Goal: Task Accomplishment & Management: Manage account settings

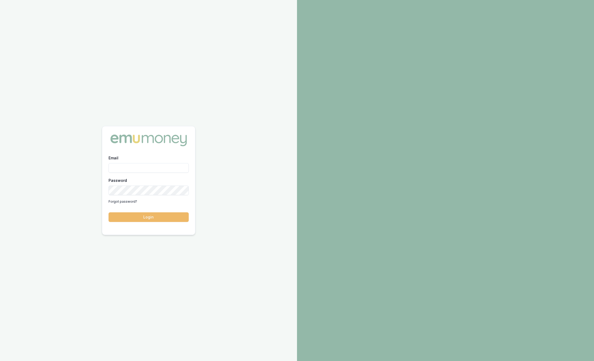
type input "sam.crouch@emumoney.com.au"
click at [151, 216] on button "Login" at bounding box center [149, 217] width 80 height 10
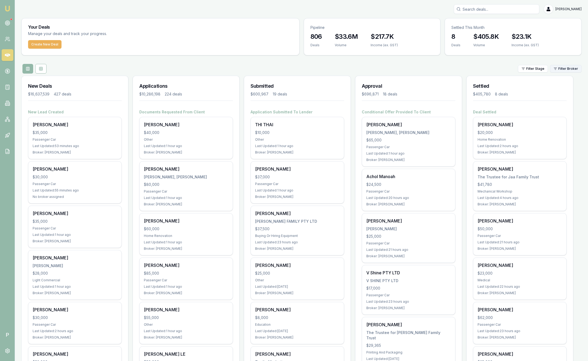
click at [563, 70] on html "Emu Broker P Sam Crouch Toggle Menu Your Deals Manage your deals and track your…" at bounding box center [294, 180] width 588 height 361
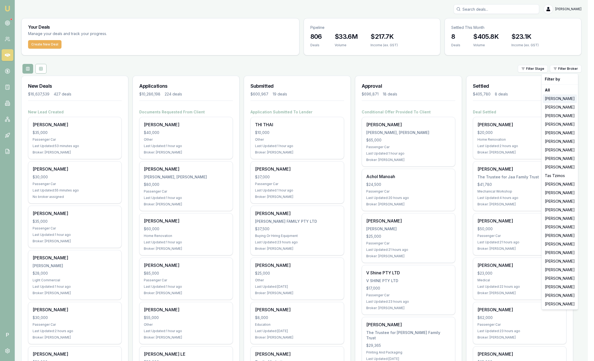
click at [561, 98] on div "[PERSON_NAME]" at bounding box center [560, 98] width 34 height 9
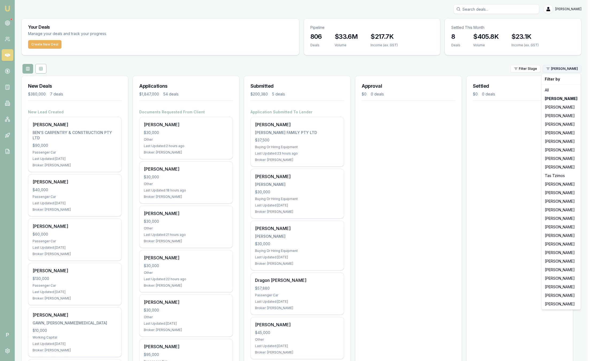
click at [563, 67] on html "Emu Broker P Sam Crouch Toggle Menu Your Deals Manage your deals and track your…" at bounding box center [297, 180] width 594 height 361
click at [559, 113] on div "[PERSON_NAME]" at bounding box center [561, 115] width 37 height 9
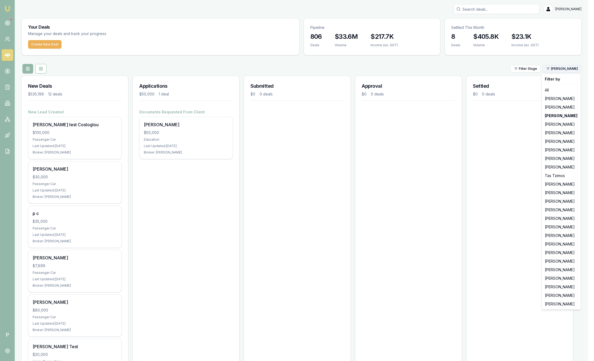
click at [556, 69] on html "Emu Broker P Sam Crouch Toggle Menu Your Deals Manage your deals and track your…" at bounding box center [297, 180] width 594 height 361
click at [557, 124] on div "[PERSON_NAME]" at bounding box center [561, 124] width 37 height 9
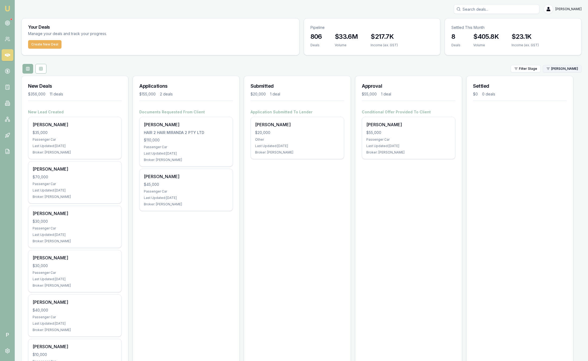
click at [561, 65] on html "Emu Broker P Sam Crouch Toggle Menu Your Deals Manage your deals and track your…" at bounding box center [294, 180] width 588 height 361
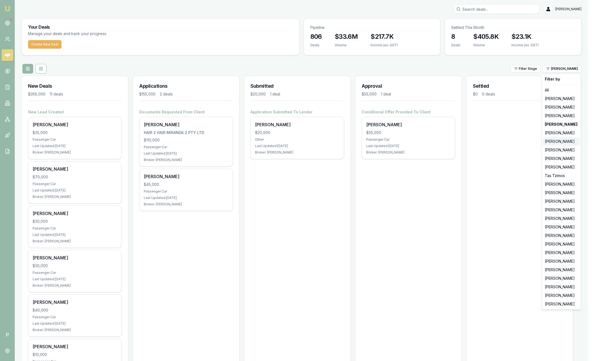
click at [557, 141] on div "[PERSON_NAME]" at bounding box center [561, 141] width 37 height 9
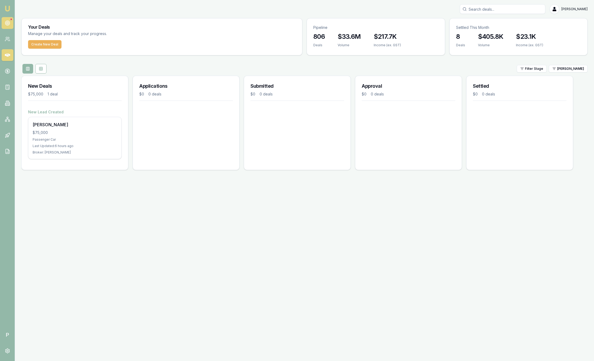
click at [9, 22] on icon at bounding box center [7, 22] width 5 height 5
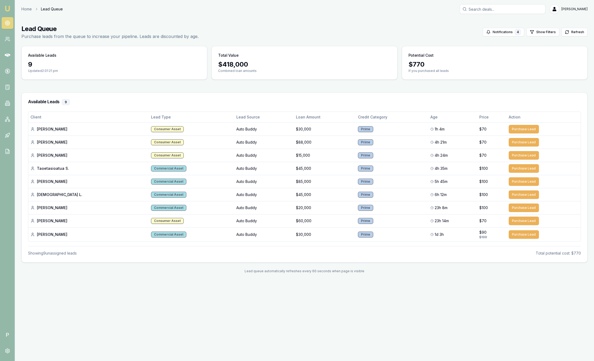
click at [10, 10] on link "Emu Broker" at bounding box center [7, 8] width 9 height 9
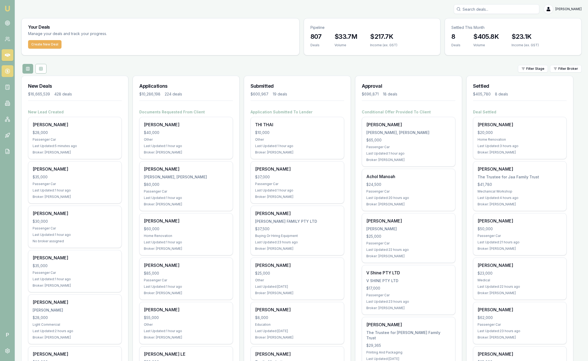
click at [5, 73] on icon at bounding box center [7, 70] width 5 height 5
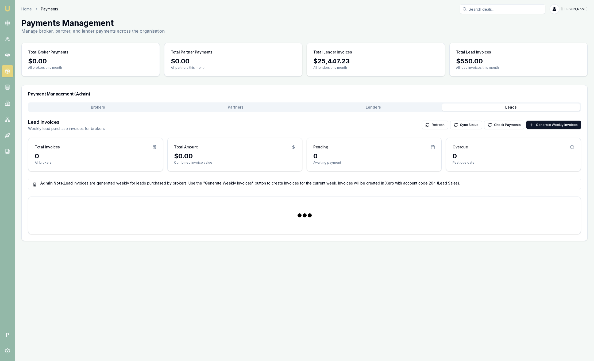
click at [487, 106] on button "Leads" at bounding box center [511, 106] width 138 height 7
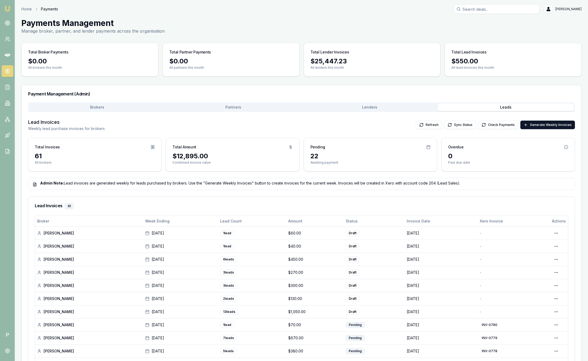
click at [8, 8] on img at bounding box center [7, 8] width 6 height 6
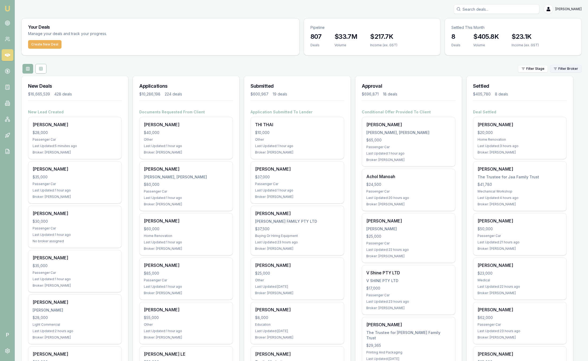
click at [552, 71] on html "Emu Broker P Sam Crouch Toggle Menu Your Deals Manage your deals and track your…" at bounding box center [294, 180] width 588 height 361
click at [566, 69] on html "Emu Broker P [PERSON_NAME] Toggle Menu Your Deals Manage your deals and track y…" at bounding box center [294, 180] width 588 height 361
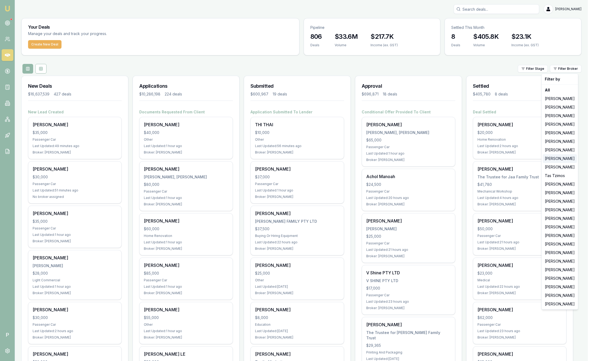
click at [559, 159] on div "[PERSON_NAME]" at bounding box center [560, 158] width 34 height 9
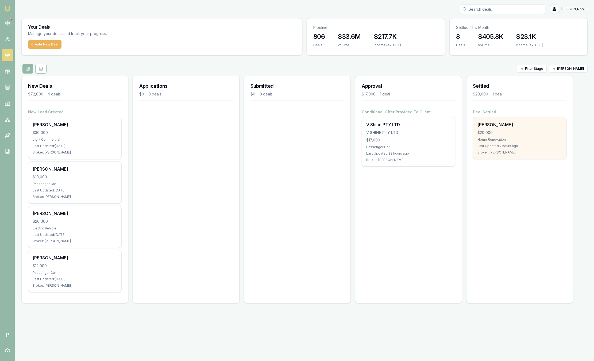
click at [495, 124] on div "[PERSON_NAME]" at bounding box center [520, 124] width 84 height 6
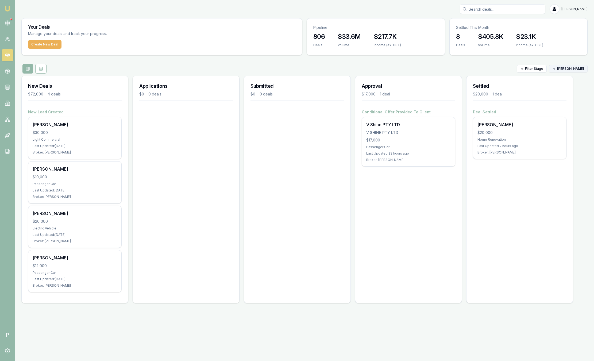
click at [569, 67] on html "Emu Broker P Sam Crouch Toggle Menu Your Deals Manage your deals and track your…" at bounding box center [297, 180] width 594 height 361
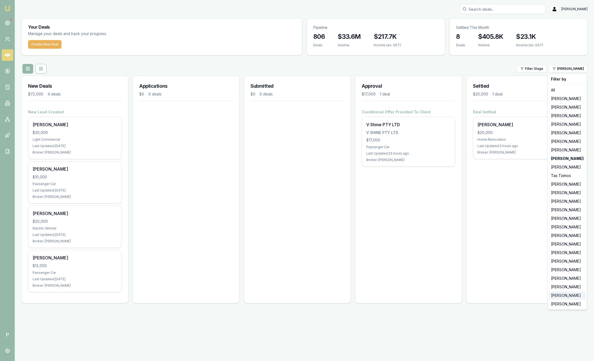
click at [557, 297] on div "[PERSON_NAME]" at bounding box center [567, 295] width 37 height 9
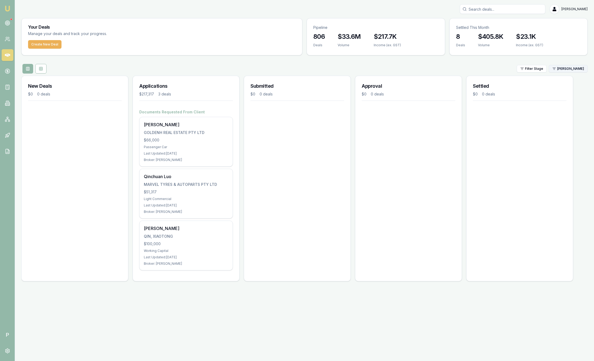
click at [565, 68] on html "Emu Broker P Sam Crouch Toggle Menu Your Deals Manage your deals and track your…" at bounding box center [297, 180] width 594 height 361
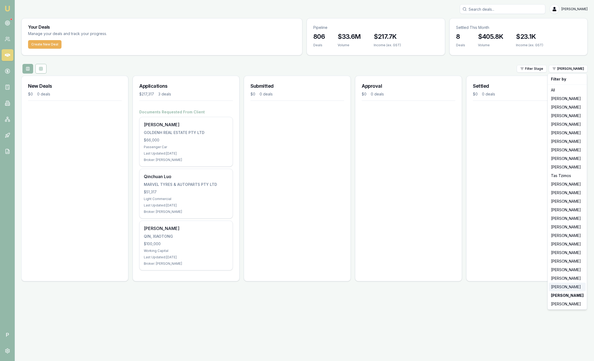
click at [569, 287] on div "[PERSON_NAME]" at bounding box center [567, 287] width 37 height 9
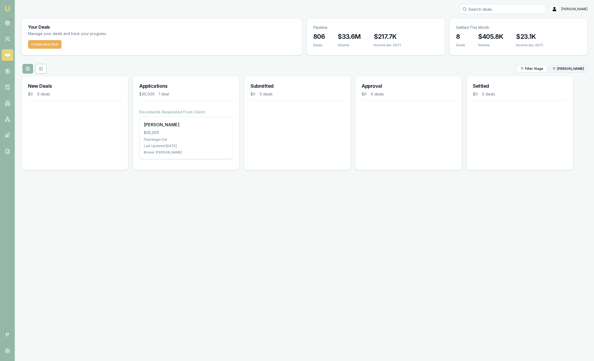
click at [559, 72] on html "Emu Broker P Sam Crouch Toggle Menu Your Deals Manage your deals and track your…" at bounding box center [297, 180] width 594 height 361
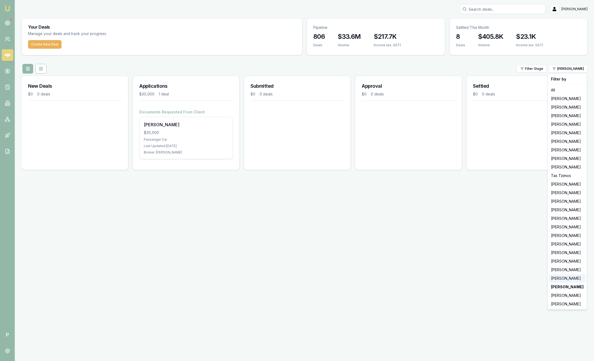
click at [562, 279] on div "Laura La Micela" at bounding box center [567, 278] width 37 height 9
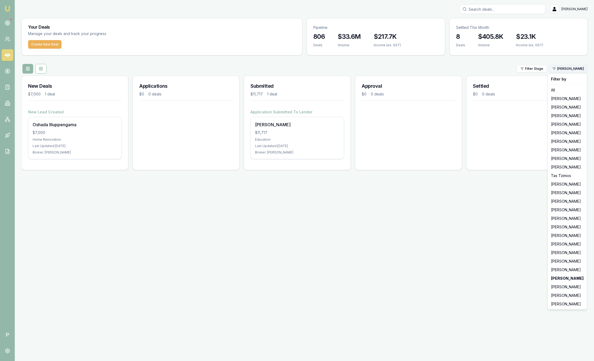
click at [564, 72] on html "Emu Broker P Sam Crouch Toggle Menu Your Deals Manage your deals and track your…" at bounding box center [297, 180] width 594 height 361
click at [551, 260] on div "Robyn Adams" at bounding box center [567, 261] width 37 height 9
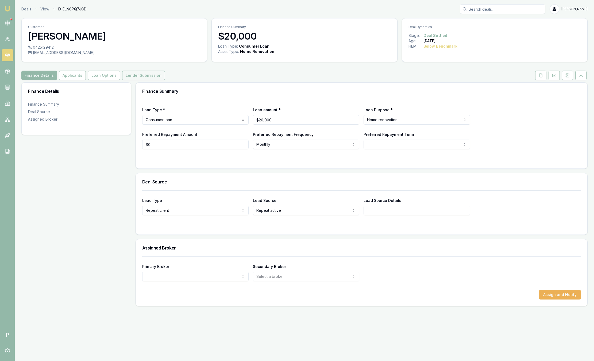
click at [137, 76] on button "Lender Submission" at bounding box center [143, 76] width 43 height 10
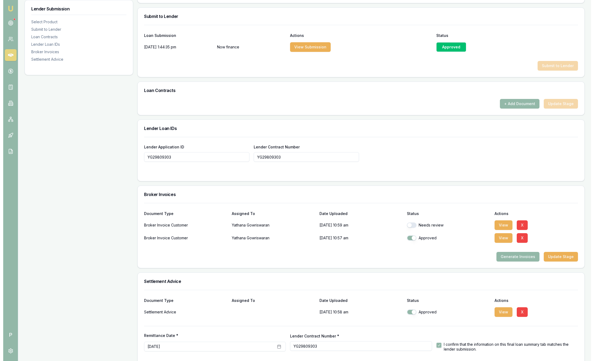
scroll to position [289, 0]
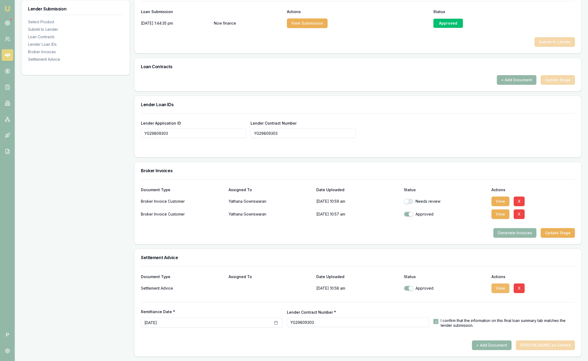
click at [499, 287] on button "View" at bounding box center [500, 288] width 18 height 10
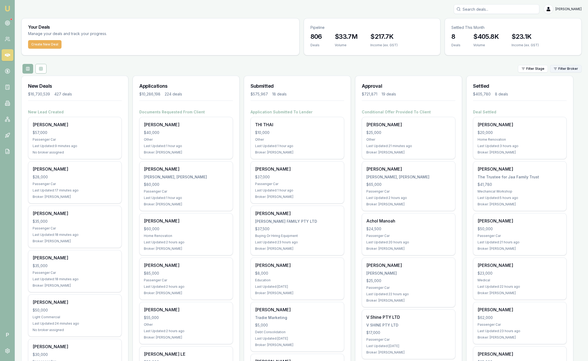
click at [570, 71] on html "Emu Broker P Sam Crouch Toggle Menu Your Deals Manage your deals and track your…" at bounding box center [294, 180] width 588 height 361
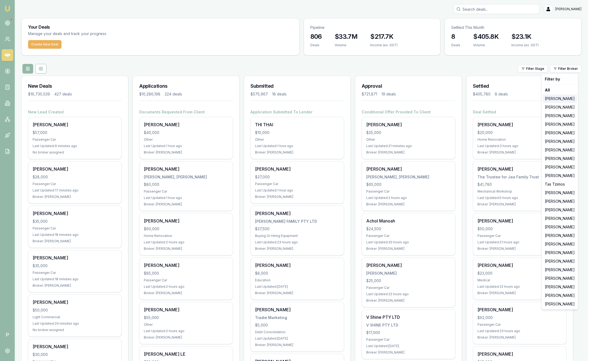
click at [557, 98] on div "[PERSON_NAME]" at bounding box center [560, 98] width 34 height 9
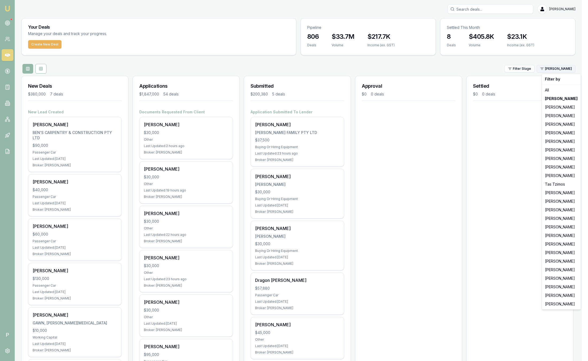
click at [564, 67] on html "Emu Broker P Sam Crouch Toggle Menu Your Deals Manage your deals and track your…" at bounding box center [294, 180] width 588 height 361
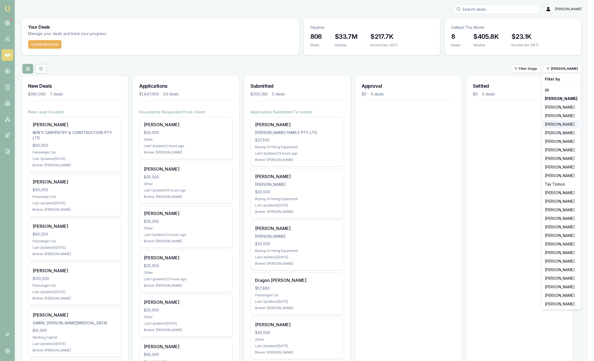
click at [559, 124] on div "[PERSON_NAME]" at bounding box center [561, 124] width 37 height 9
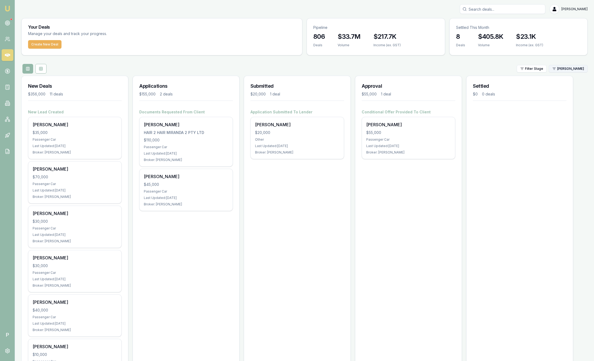
click at [562, 69] on html "Emu Broker P Sam Crouch Toggle Menu Your Deals Manage your deals and track your…" at bounding box center [297, 180] width 594 height 361
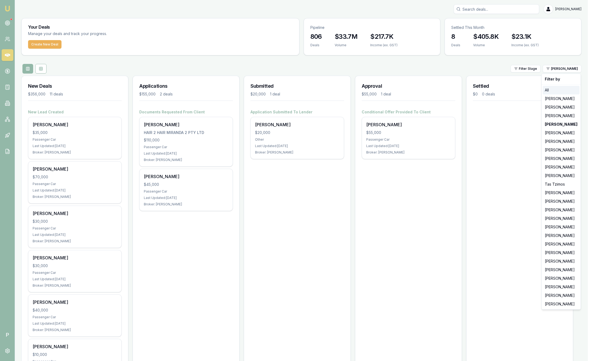
click at [553, 87] on div "All" at bounding box center [561, 90] width 37 height 9
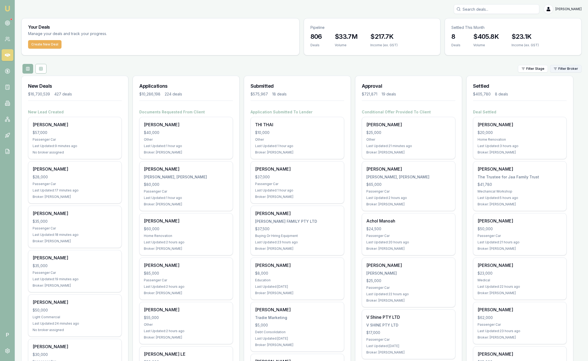
click at [567, 69] on html "Emu Broker P Sam Crouch Toggle Menu Your Deals Manage your deals and track your…" at bounding box center [294, 180] width 588 height 361
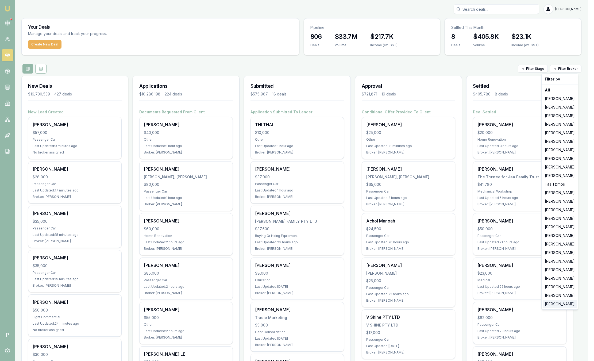
click at [555, 305] on div "[PERSON_NAME]" at bounding box center [560, 304] width 34 height 9
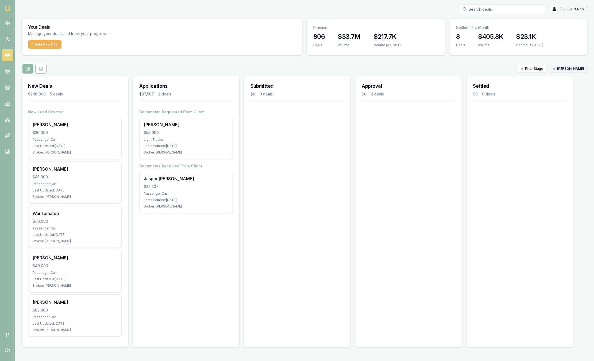
click at [564, 70] on html "Emu Broker P Sam Crouch Toggle Menu Your Deals Manage your deals and track your…" at bounding box center [297, 180] width 594 height 361
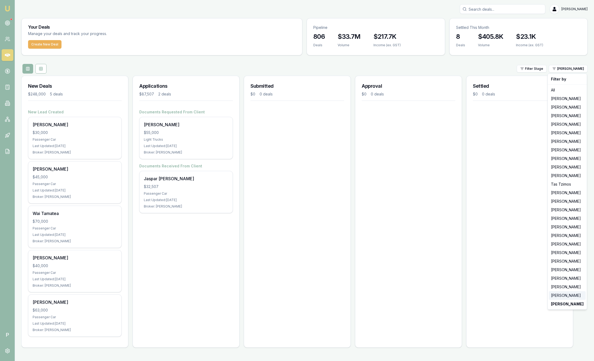
click at [564, 292] on div "[PERSON_NAME]" at bounding box center [567, 295] width 37 height 9
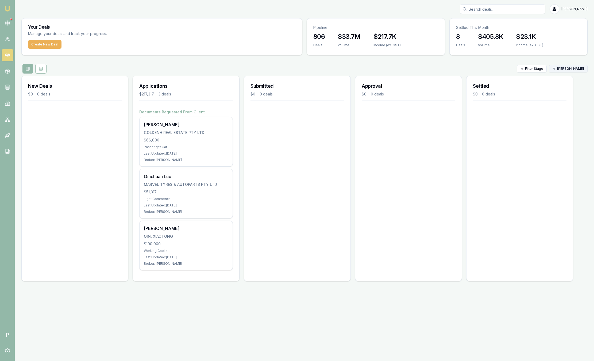
click at [565, 67] on html "Emu Broker P Sam Crouch Toggle Menu Your Deals Manage your deals and track your…" at bounding box center [297, 180] width 594 height 361
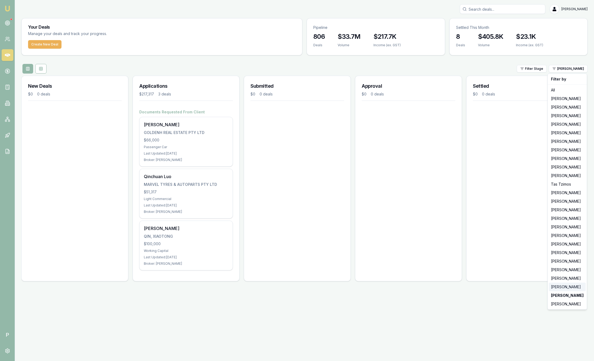
click at [569, 289] on div "[PERSON_NAME]" at bounding box center [567, 287] width 37 height 9
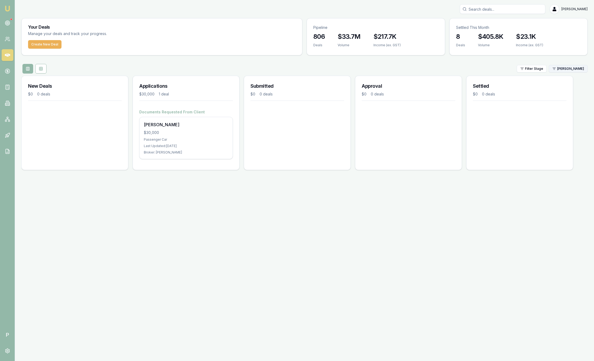
click at [555, 71] on html "Emu Broker P Sam Crouch Toggle Menu Your Deals Manage your deals and track your…" at bounding box center [297, 180] width 594 height 361
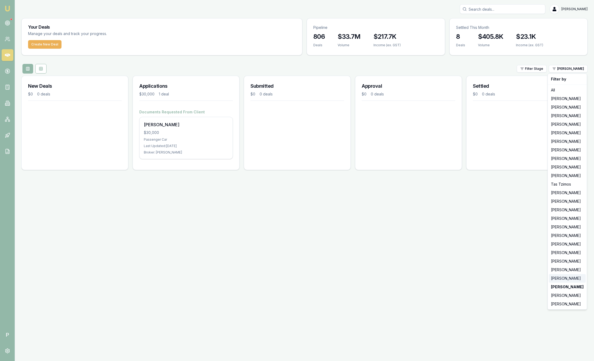
click at [556, 280] on div "Laura La Micela" at bounding box center [567, 278] width 37 height 9
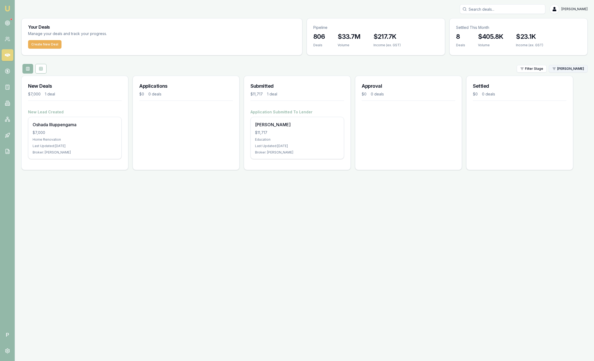
click at [560, 67] on html "Emu Broker P Sam Crouch Toggle Menu Your Deals Manage your deals and track your…" at bounding box center [297, 180] width 594 height 361
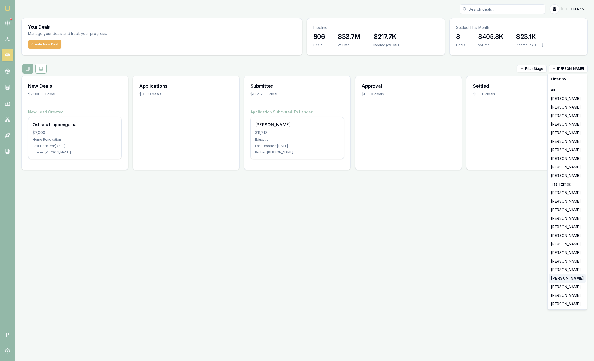
click at [559, 274] on div "Laura La Micela" at bounding box center [567, 278] width 37 height 9
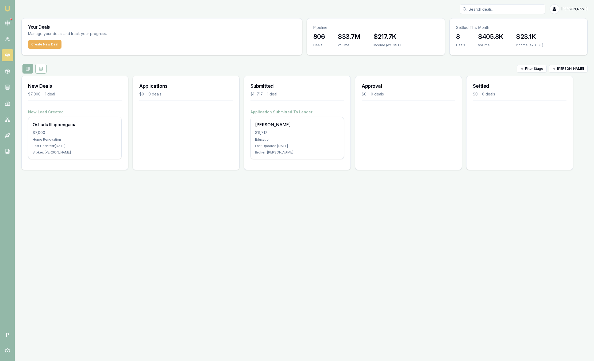
click at [567, 61] on div "Your Deals Manage your deals and track your progress. Create New Deal Pipeline …" at bounding box center [304, 96] width 566 height 156
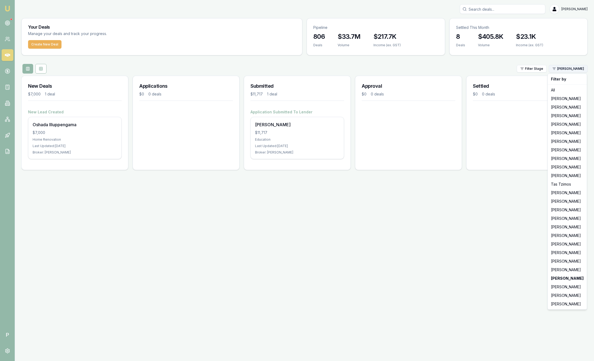
click at [566, 66] on html "Emu Broker P Sam Crouch Toggle Menu Your Deals Manage your deals and track your…" at bounding box center [297, 180] width 594 height 361
click at [559, 271] on div "[PERSON_NAME]" at bounding box center [567, 269] width 37 height 9
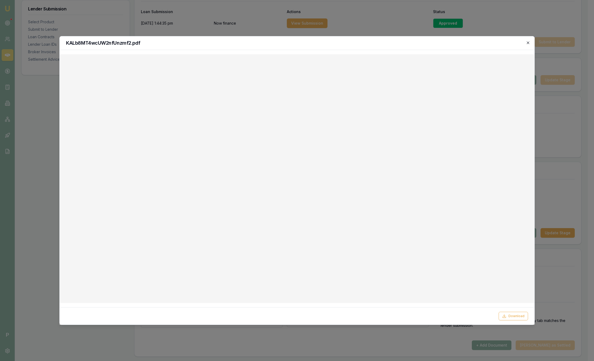
click at [529, 43] on icon "button" at bounding box center [528, 43] width 4 height 4
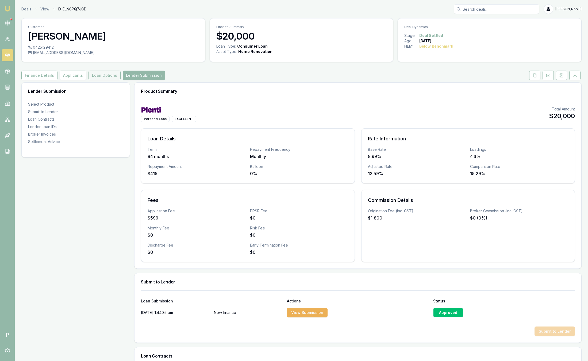
click at [104, 78] on button "Loan Options" at bounding box center [104, 76] width 32 height 10
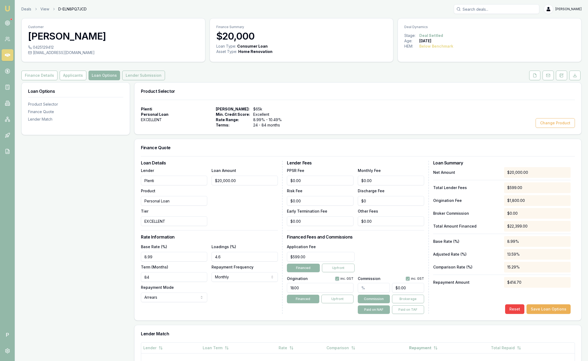
click at [145, 77] on button "Lender Submission" at bounding box center [143, 76] width 43 height 10
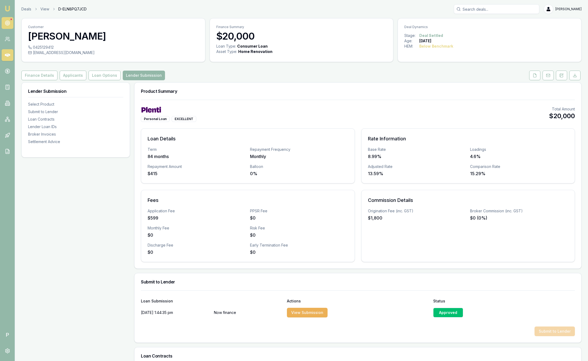
click at [11, 25] on link at bounding box center [8, 23] width 12 height 12
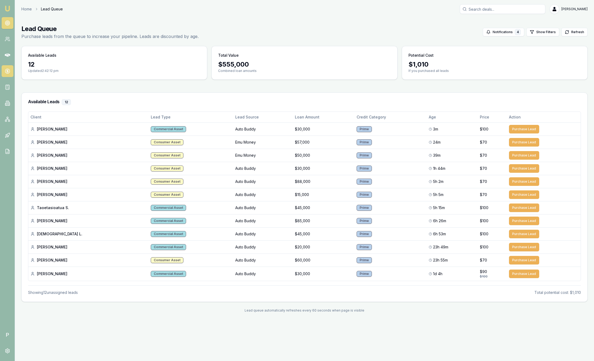
click at [7, 73] on icon at bounding box center [7, 70] width 5 height 5
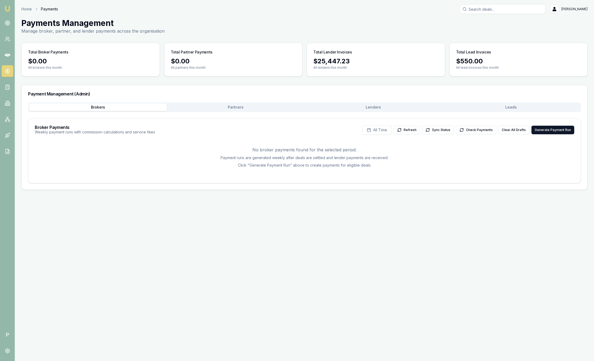
click at [527, 107] on button "Leads" at bounding box center [511, 106] width 138 height 7
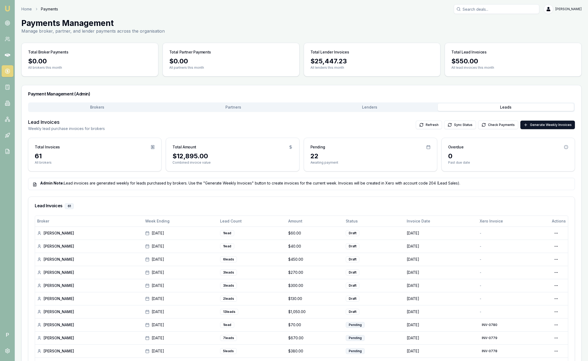
click at [7, 5] on link "Emu Broker" at bounding box center [7, 8] width 9 height 9
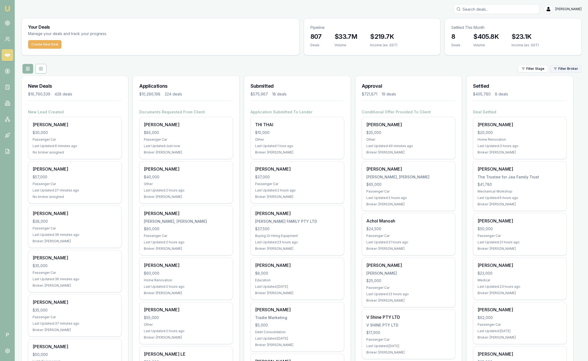
click at [565, 68] on html "Emu Broker P [PERSON_NAME] Toggle Menu Your Deals Manage your deals and track y…" at bounding box center [294, 180] width 588 height 361
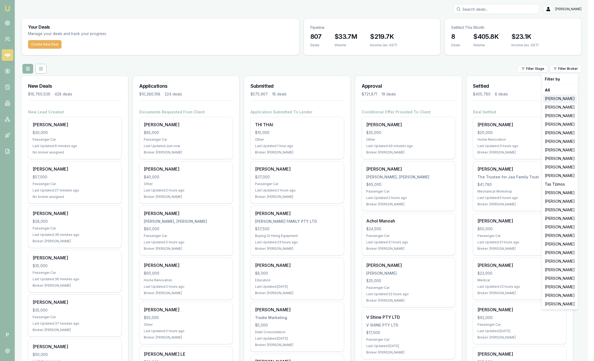
click at [562, 101] on div "[PERSON_NAME]" at bounding box center [560, 98] width 34 height 9
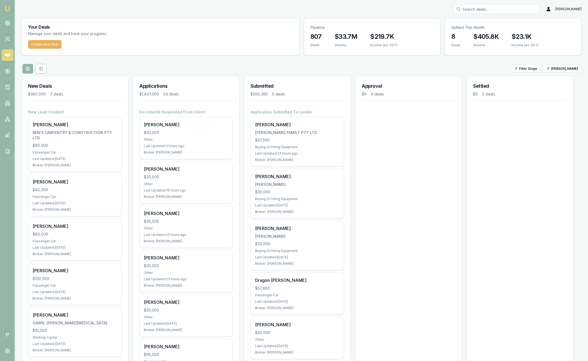
click at [270, 71] on div "Filter Stage [PERSON_NAME]" at bounding box center [301, 69] width 560 height 10
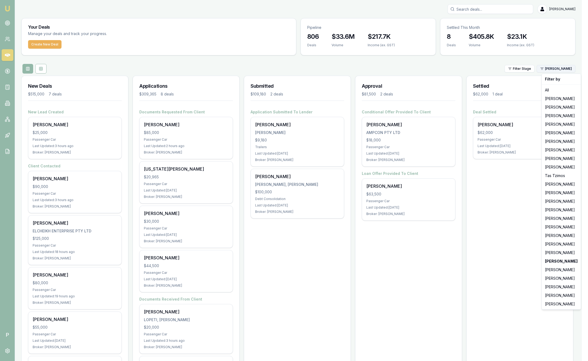
click at [576, 67] on html "Emu Broker P Sam Crouch Toggle Menu Your Deals Manage your deals and track your…" at bounding box center [294, 180] width 588 height 361
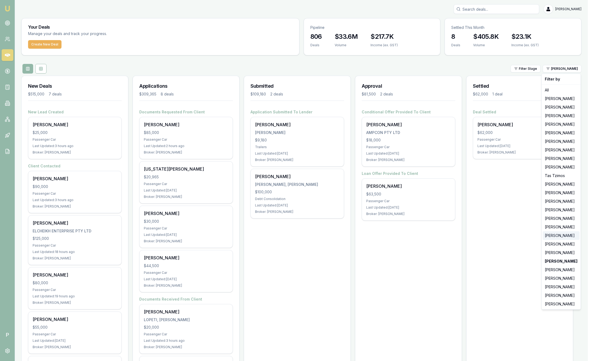
click at [554, 234] on div "[PERSON_NAME]" at bounding box center [561, 235] width 37 height 9
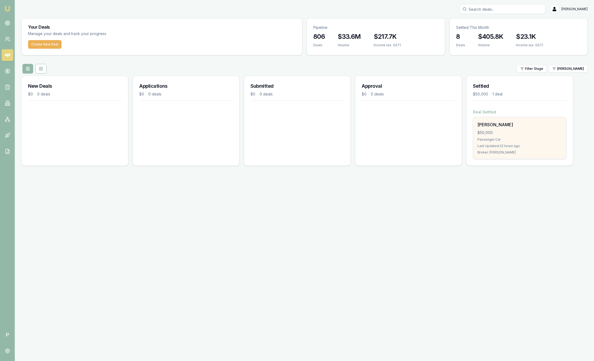
click at [517, 132] on div "$50,000" at bounding box center [520, 132] width 84 height 5
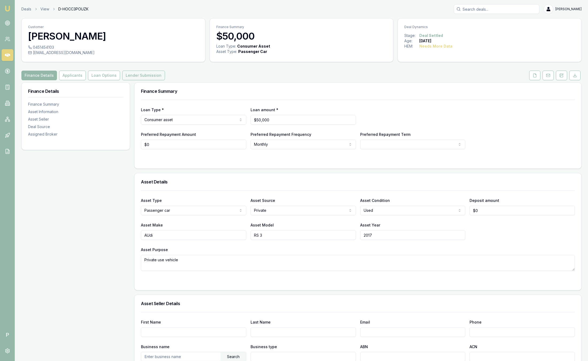
click at [139, 79] on button "Lender Submission" at bounding box center [143, 76] width 43 height 10
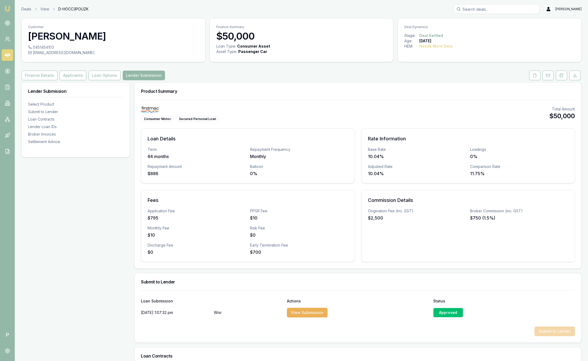
drag, startPoint x: 200, startPoint y: 111, endPoint x: 196, endPoint y: 103, distance: 8.3
drag, startPoint x: 196, startPoint y: 103, endPoint x: 241, endPoint y: 97, distance: 45.5
click at [241, 97] on div "Product Summary" at bounding box center [357, 91] width 447 height 17
click at [242, 93] on div "Product Summary" at bounding box center [357, 91] width 447 height 17
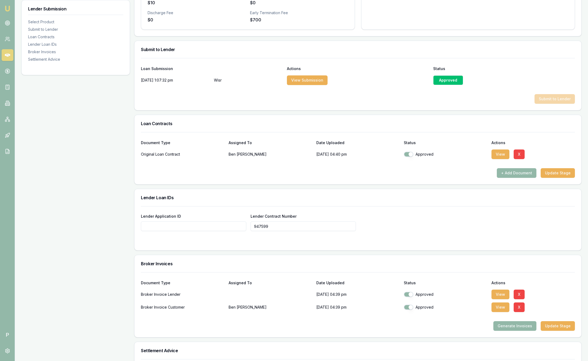
scroll to position [338, 0]
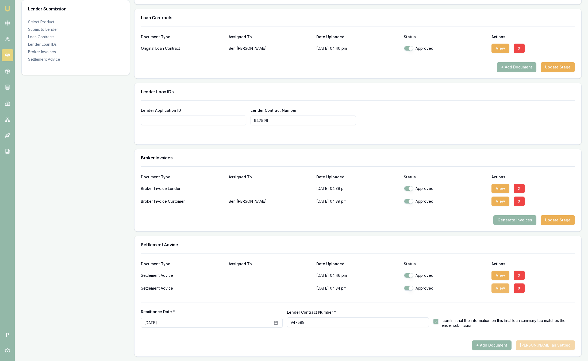
click at [501, 290] on button "View" at bounding box center [500, 288] width 18 height 10
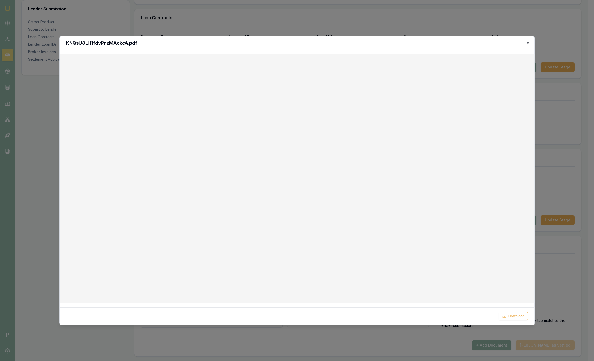
drag, startPoint x: 196, startPoint y: 24, endPoint x: 191, endPoint y: 22, distance: 5.3
click at [196, 24] on div at bounding box center [297, 180] width 594 height 361
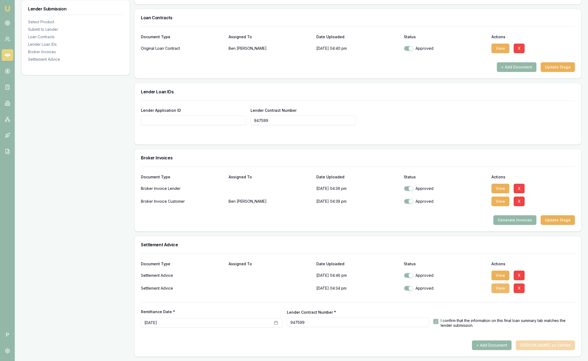
click at [502, 287] on button "View" at bounding box center [500, 288] width 18 height 10
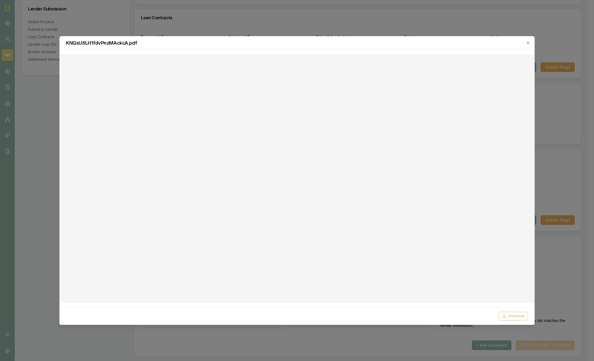
click at [324, 33] on div at bounding box center [297, 180] width 594 height 361
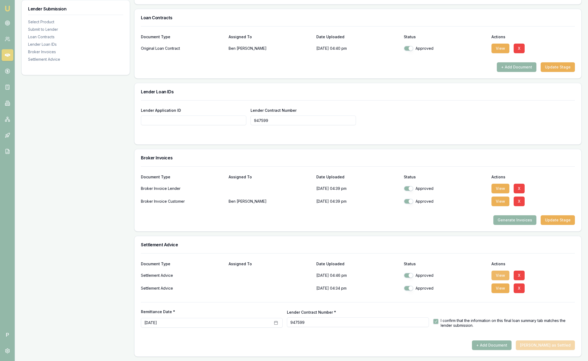
click at [499, 275] on button "View" at bounding box center [500, 276] width 18 height 10
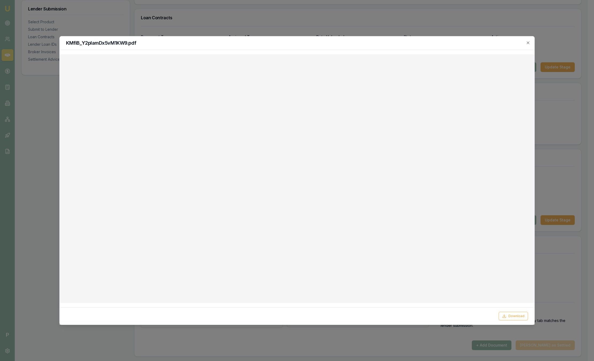
click at [530, 40] on div "KMfiB_Y2plamDx5vM1KW9.pdf" at bounding box center [297, 43] width 475 height 14
click at [529, 43] on icon "button" at bounding box center [528, 43] width 4 height 4
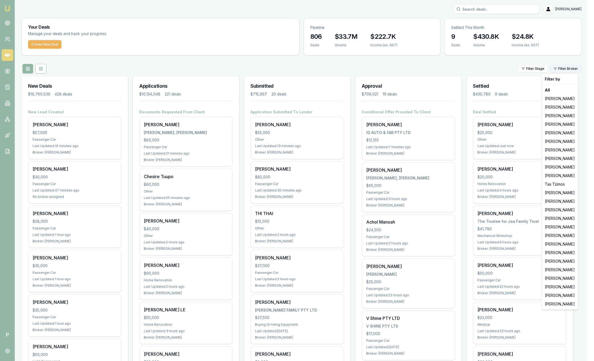
click at [577, 71] on html "Emu Broker P Sam Crouch Toggle Menu Your Deals Manage your deals and track your…" at bounding box center [297, 180] width 594 height 361
click at [573, 99] on div "[PERSON_NAME]" at bounding box center [560, 98] width 34 height 9
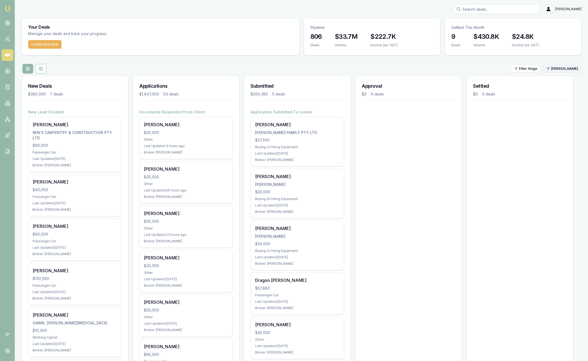
click at [577, 69] on html "Emu Broker P Sam Crouch Toggle Menu Your Deals Manage your deals and track your…" at bounding box center [294, 180] width 588 height 361
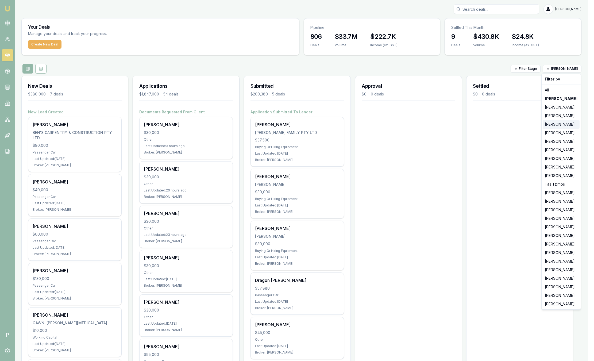
click at [557, 124] on div "[PERSON_NAME]" at bounding box center [561, 124] width 37 height 9
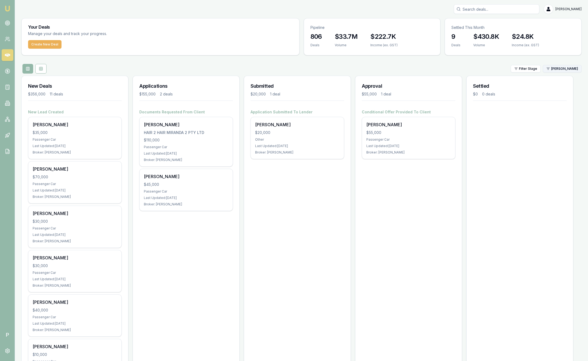
click at [561, 68] on html "Emu Broker P Sam Crouch Toggle Menu Your Deals Manage your deals and track your…" at bounding box center [294, 180] width 588 height 361
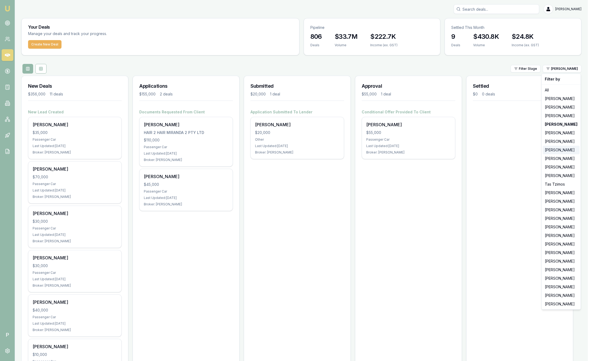
click at [561, 152] on div "[PERSON_NAME]" at bounding box center [561, 150] width 37 height 9
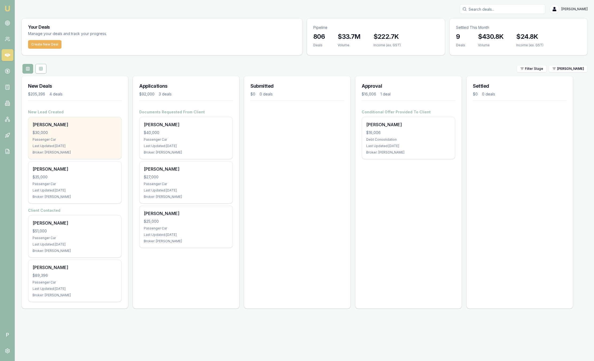
click at [92, 140] on div "Passenger Car" at bounding box center [75, 139] width 84 height 4
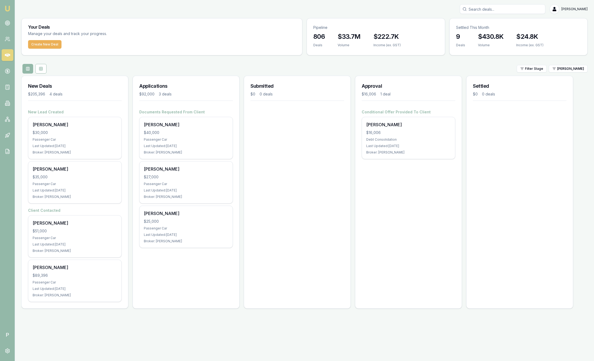
click at [218, 54] on div "Create New Deal" at bounding box center [162, 47] width 280 height 15
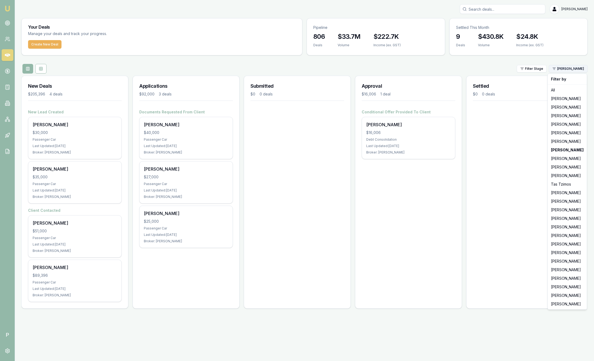
click at [556, 69] on html "Emu Broker P Sam Crouch Toggle Menu Your Deals Manage your deals and track your…" at bounding box center [297, 180] width 594 height 361
click at [175, 134] on html "Emu Broker P Sam Crouch Toggle Menu Your Deals Manage your deals and track your…" at bounding box center [297, 180] width 594 height 361
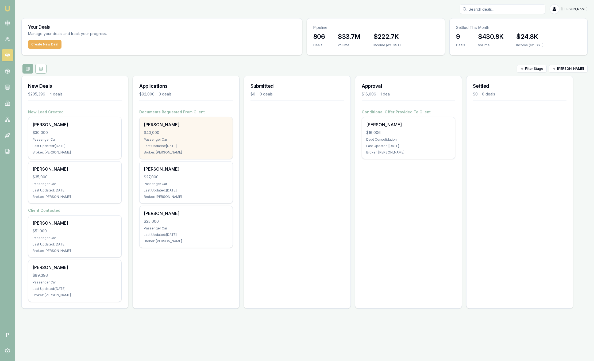
click at [175, 135] on div "$40,000" at bounding box center [186, 132] width 84 height 5
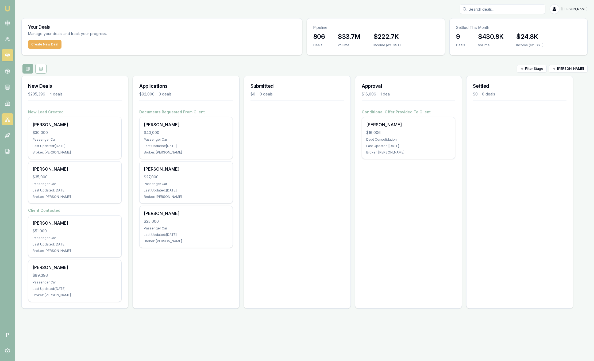
click at [10, 118] on link at bounding box center [8, 119] width 12 height 12
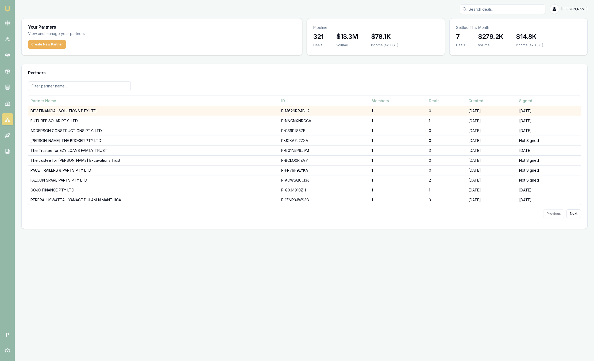
click at [45, 114] on td "DEV FINANCIAL SOLUTIONS PTY LTD" at bounding box center [153, 111] width 251 height 10
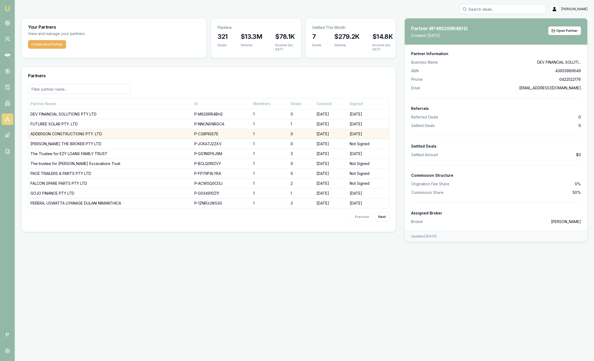
click at [47, 135] on td "ADDERSON CONSTRUCTIONS PTY. LTD." at bounding box center [110, 134] width 164 height 10
click at [167, 85] on div at bounding box center [208, 91] width 361 height 14
click at [565, 34] on button "Open Partner" at bounding box center [564, 30] width 33 height 9
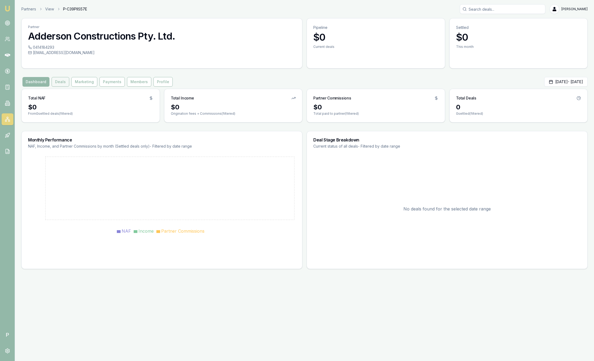
click at [61, 82] on button "Deals" at bounding box center [61, 82] width 18 height 10
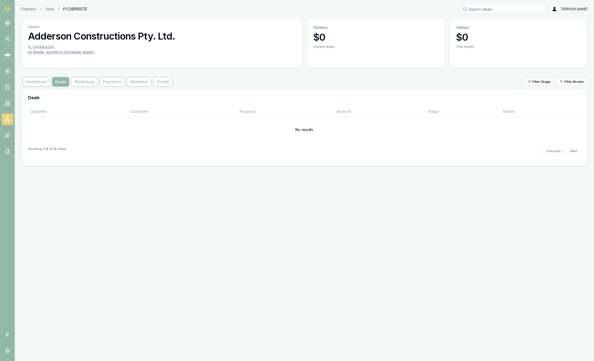
click at [11, 8] on nav "Emu Broker" at bounding box center [7, 80] width 15 height 161
click at [5, 9] on img at bounding box center [7, 8] width 6 height 6
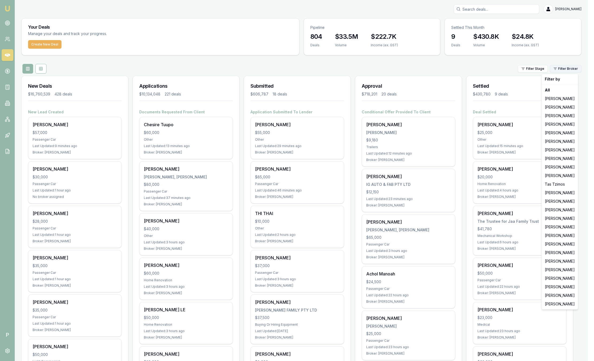
click at [569, 71] on html "Emu Broker P Sam Crouch Toggle Menu Your Deals Manage your deals and track your…" at bounding box center [297, 180] width 594 height 361
click at [560, 140] on div "[PERSON_NAME]" at bounding box center [560, 141] width 34 height 9
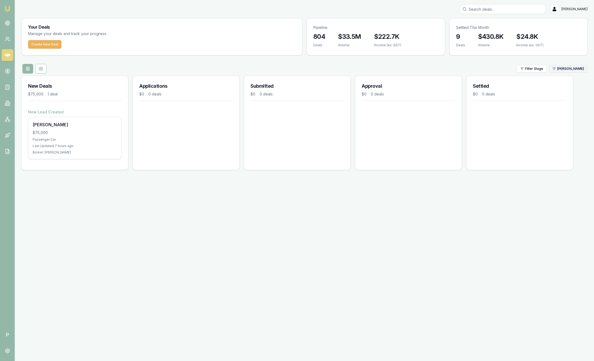
click at [573, 71] on html "Emu Broker P [PERSON_NAME] Toggle Menu Your Deals Manage your deals and track y…" at bounding box center [297, 180] width 594 height 361
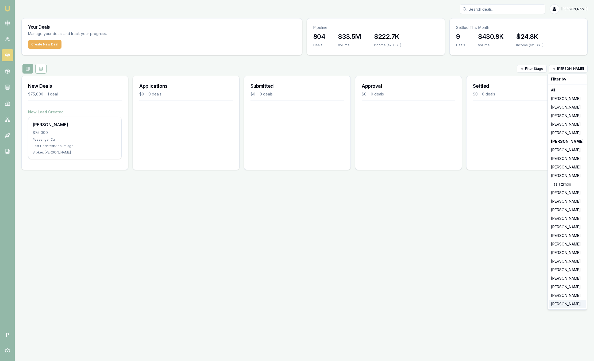
click at [561, 304] on div "[PERSON_NAME]" at bounding box center [567, 304] width 37 height 9
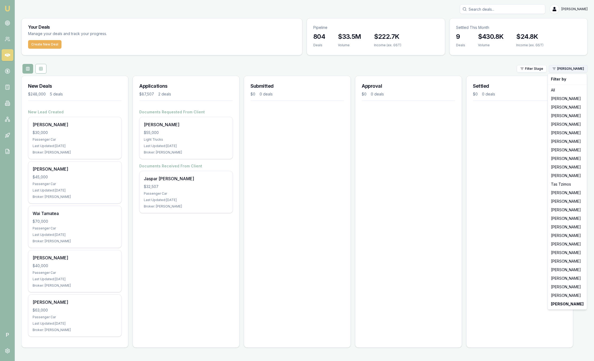
click at [576, 68] on html "Emu Broker P Sam Crouch Toggle Menu Your Deals Manage your deals and track your…" at bounding box center [297, 180] width 594 height 361
click at [569, 297] on div "[PERSON_NAME]" at bounding box center [567, 295] width 37 height 9
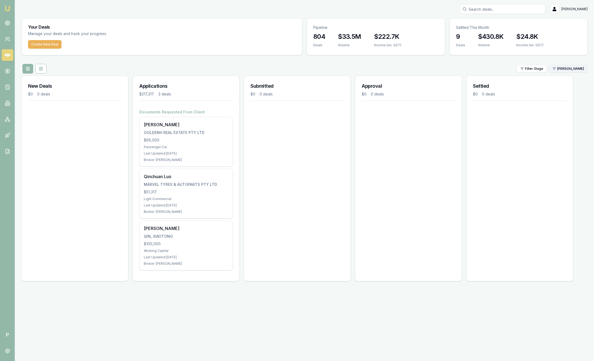
click at [581, 71] on html "Emu Broker P Sam Crouch Toggle Menu Your Deals Manage your deals and track your…" at bounding box center [297, 180] width 594 height 361
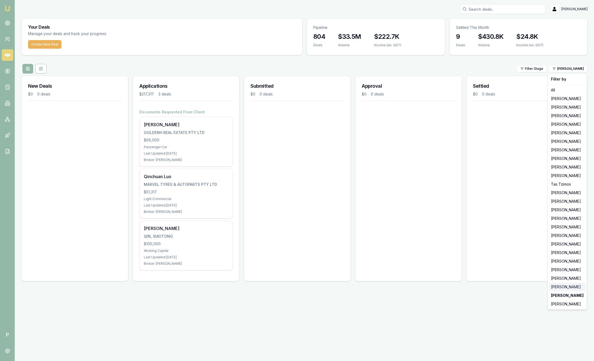
click at [563, 288] on div "[PERSON_NAME]" at bounding box center [567, 287] width 37 height 9
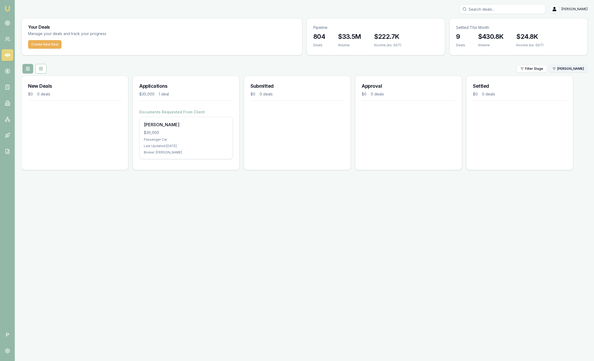
click at [563, 69] on html "Emu Broker P Sam Crouch Toggle Menu Your Deals Manage your deals and track your…" at bounding box center [297, 180] width 594 height 361
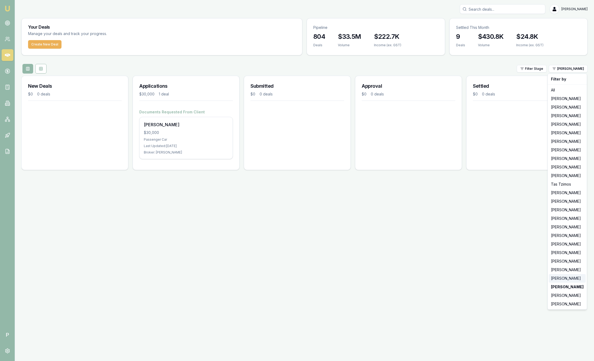
click at [554, 280] on div "[PERSON_NAME]" at bounding box center [567, 278] width 37 height 9
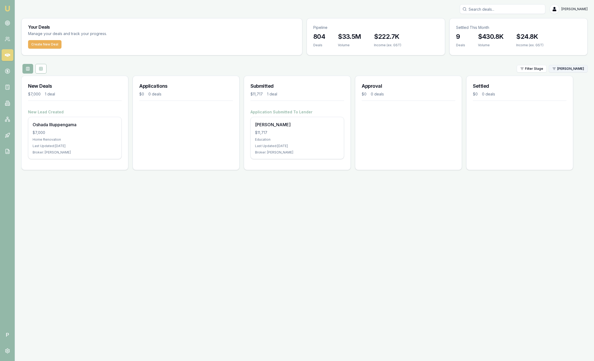
click at [575, 69] on html "Emu Broker P Sam Crouch Toggle Menu Your Deals Manage your deals and track your…" at bounding box center [297, 180] width 594 height 361
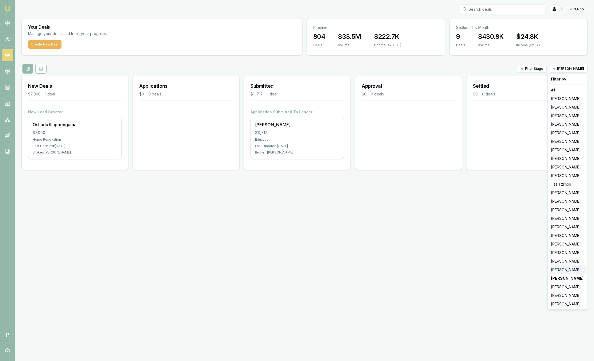
drag, startPoint x: 563, startPoint y: 269, endPoint x: 560, endPoint y: 227, distance: 42.1
click at [563, 269] on div "[PERSON_NAME]" at bounding box center [567, 269] width 37 height 9
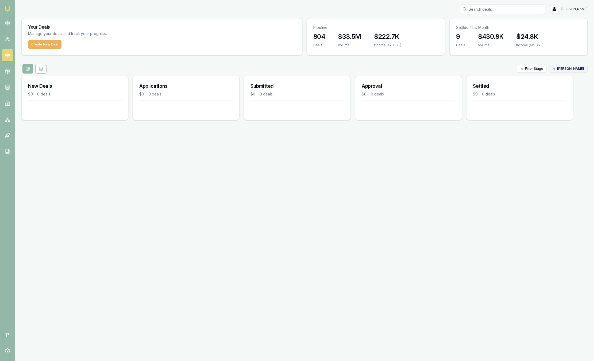
click at [569, 68] on html "Emu Broker P Sam Crouch Toggle Menu Your Deals Manage your deals and track your…" at bounding box center [297, 180] width 594 height 361
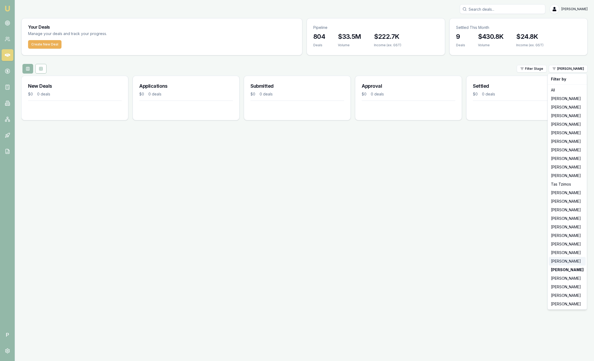
click at [553, 257] on div "[PERSON_NAME]" at bounding box center [567, 261] width 37 height 9
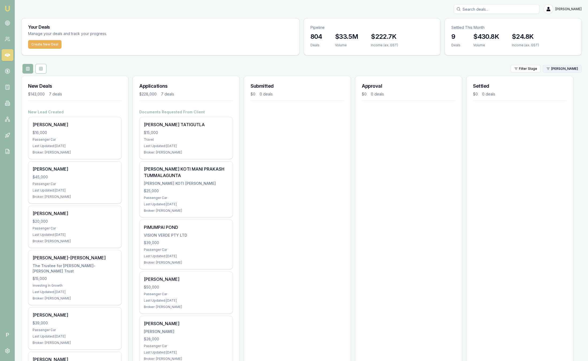
click at [575, 68] on html "Emu Broker P Sam Crouch Toggle Menu Your Deals Manage your deals and track your…" at bounding box center [294, 180] width 588 height 361
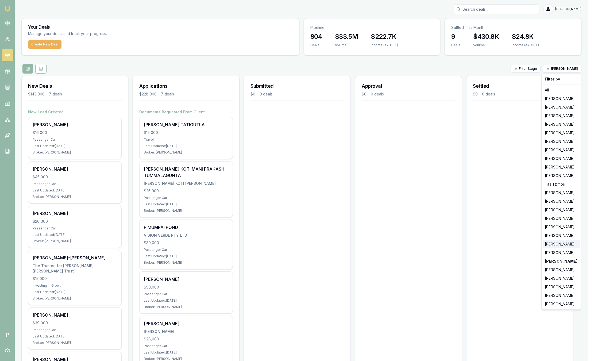
click at [554, 246] on div "[PERSON_NAME]" at bounding box center [561, 244] width 37 height 9
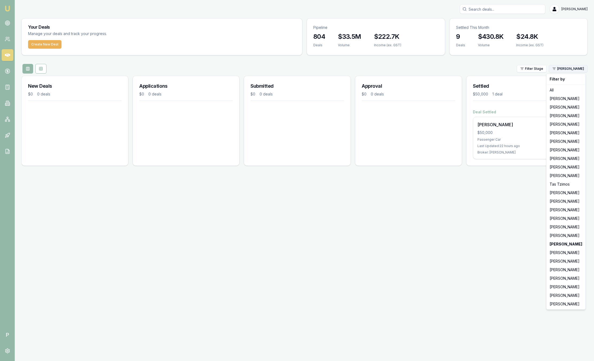
click at [573, 67] on html "Emu Broker P Sam Crouch Toggle Menu Your Deals Manage your deals and track your…" at bounding box center [297, 180] width 594 height 361
click at [570, 236] on div "[PERSON_NAME]" at bounding box center [566, 235] width 37 height 9
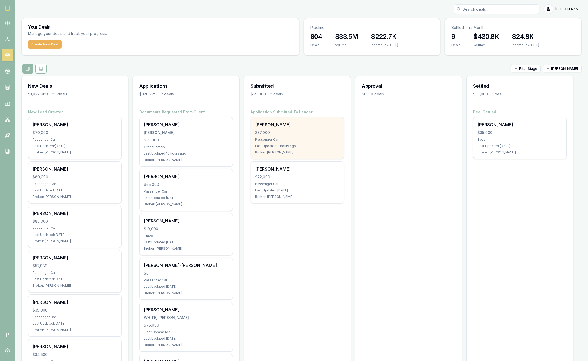
click at [324, 129] on div "Jennifer Scott $37,000 Passenger Car Last Updated: 3 hours ago Broker: Rachael …" at bounding box center [297, 138] width 93 height 42
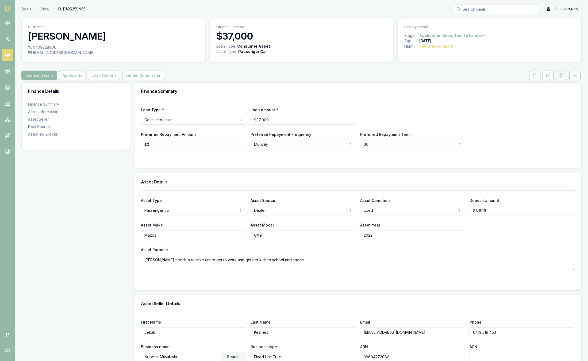
click at [563, 75] on icon at bounding box center [562, 75] width 2 height 2
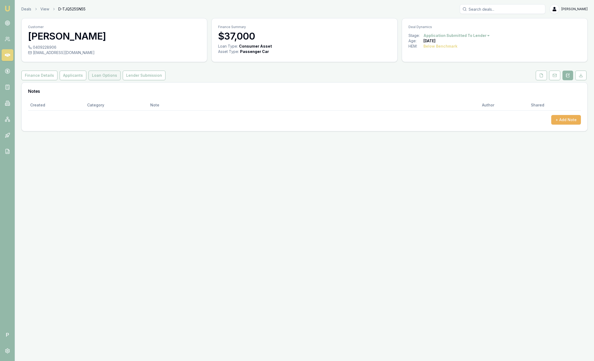
click at [102, 74] on button "Loan Options" at bounding box center [104, 76] width 32 height 10
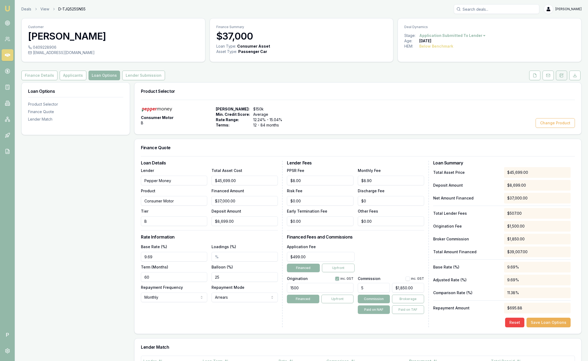
click at [565, 73] on button at bounding box center [561, 76] width 11 height 10
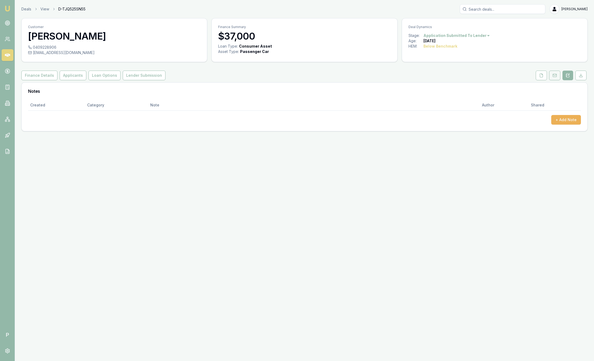
click at [556, 74] on icon at bounding box center [555, 75] width 4 height 4
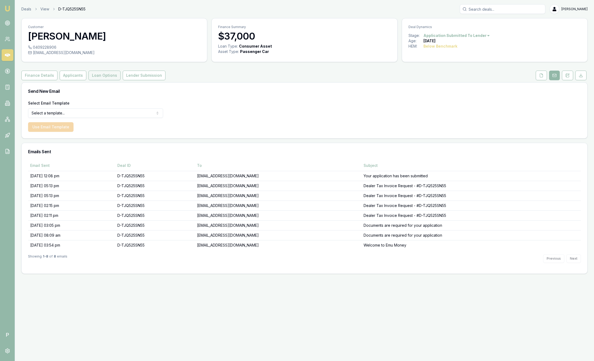
click at [95, 75] on button "Loan Options" at bounding box center [104, 76] width 32 height 10
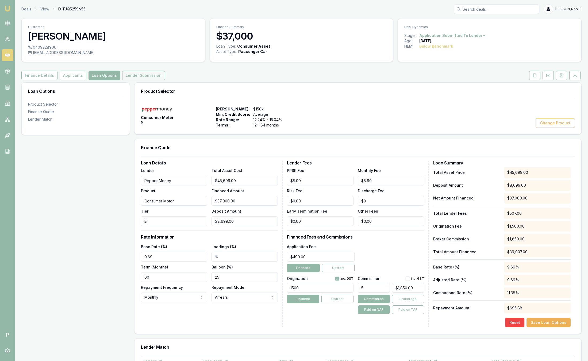
click at [146, 76] on button "Lender Submission" at bounding box center [143, 76] width 43 height 10
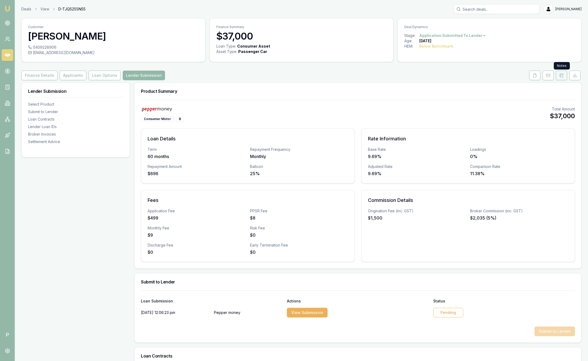
click at [563, 77] on icon at bounding box center [561, 75] width 4 height 4
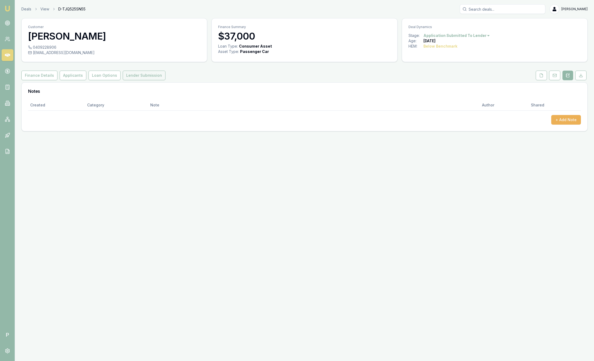
click at [139, 72] on button "Lender Submission" at bounding box center [144, 76] width 43 height 10
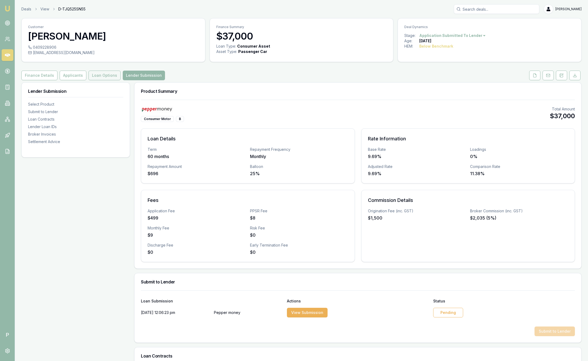
click at [103, 77] on button "Loan Options" at bounding box center [104, 76] width 32 height 10
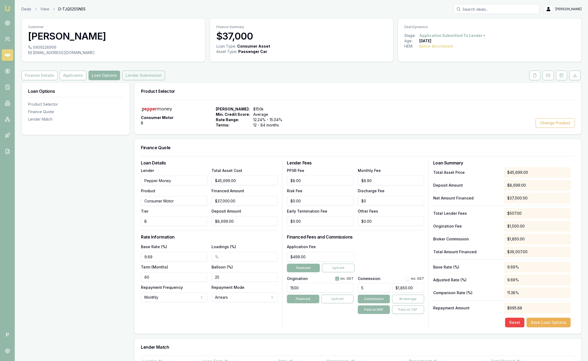
click at [136, 79] on button "Lender Submission" at bounding box center [143, 76] width 43 height 10
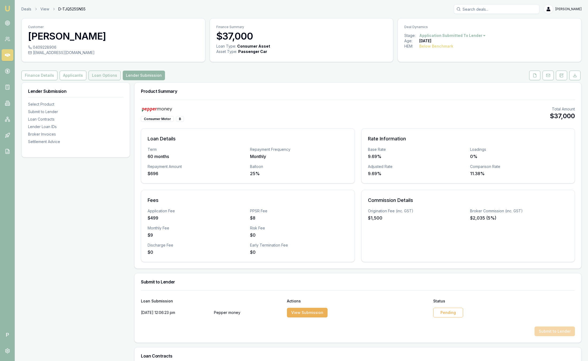
click at [107, 79] on button "Loan Options" at bounding box center [104, 76] width 32 height 10
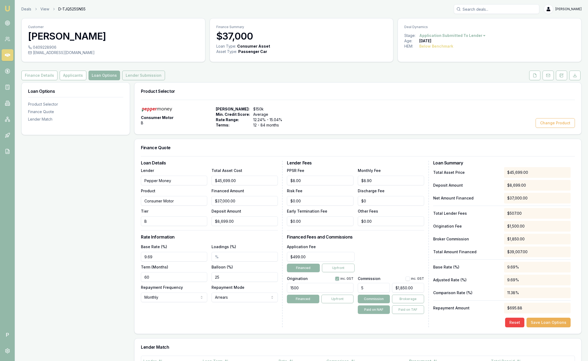
click at [131, 75] on button "Lender Submission" at bounding box center [143, 76] width 43 height 10
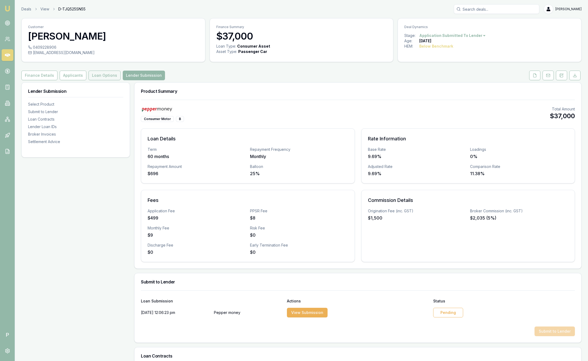
click at [94, 74] on button "Loan Options" at bounding box center [104, 76] width 32 height 10
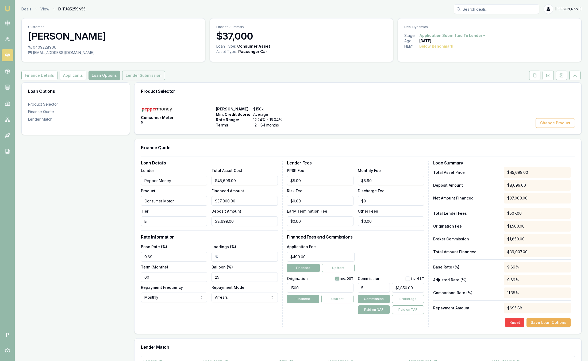
click at [141, 71] on button "Lender Submission" at bounding box center [143, 76] width 43 height 10
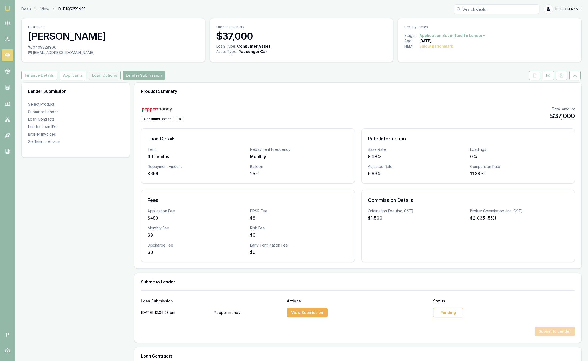
click at [107, 75] on button "Loan Options" at bounding box center [104, 76] width 32 height 10
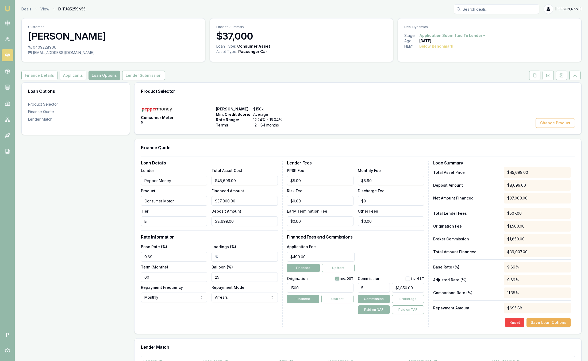
click at [128, 80] on div "Customer [PERSON_NAME] 0409228906 [EMAIL_ADDRESS][DOMAIN_NAME] Finance Summary …" at bounding box center [301, 253] width 560 height 471
click at [69, 75] on button "Applicants" at bounding box center [73, 76] width 27 height 10
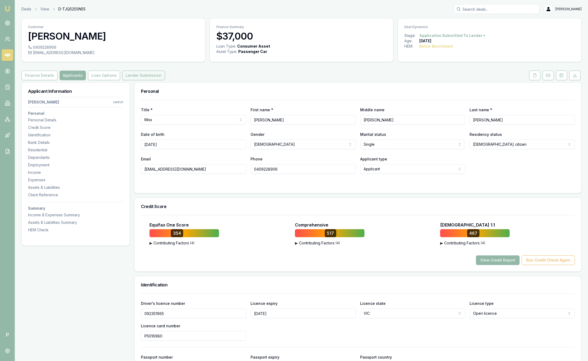
click at [132, 73] on button "Lender Submission" at bounding box center [143, 76] width 43 height 10
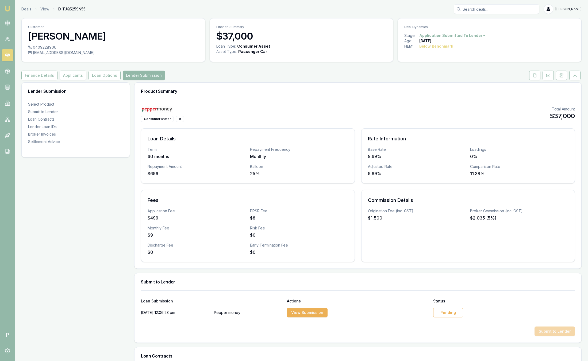
click at [8, 7] on img at bounding box center [7, 8] width 6 height 6
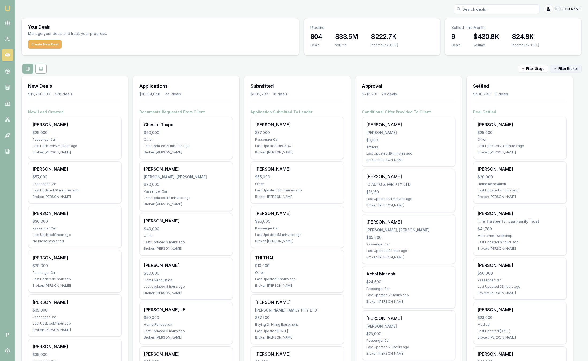
click at [572, 68] on html "Emu Broker P [PERSON_NAME] Toggle Menu Your Deals Manage your deals and track y…" at bounding box center [294, 180] width 588 height 361
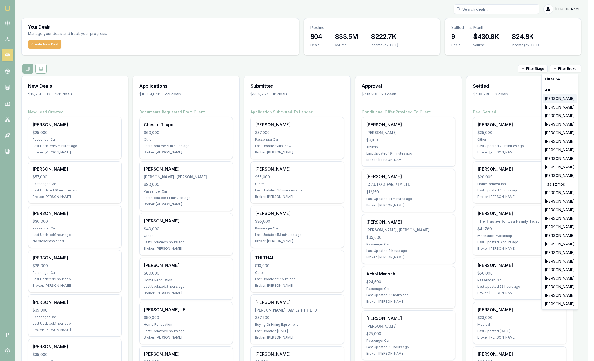
click at [566, 101] on div "[PERSON_NAME]" at bounding box center [560, 98] width 34 height 9
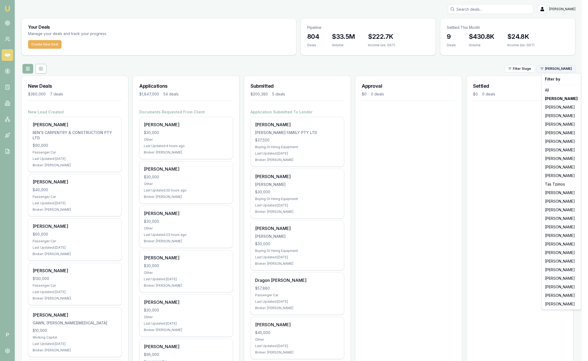
click at [563, 68] on html "Emu Broker P [PERSON_NAME] Toggle Menu Your Deals Manage your deals and track y…" at bounding box center [294, 180] width 588 height 361
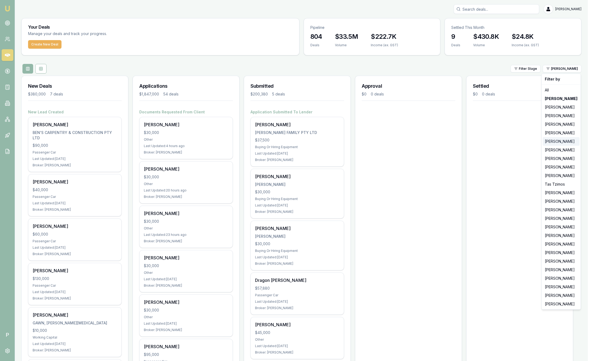
click at [566, 138] on div "[PERSON_NAME]" at bounding box center [561, 141] width 37 height 9
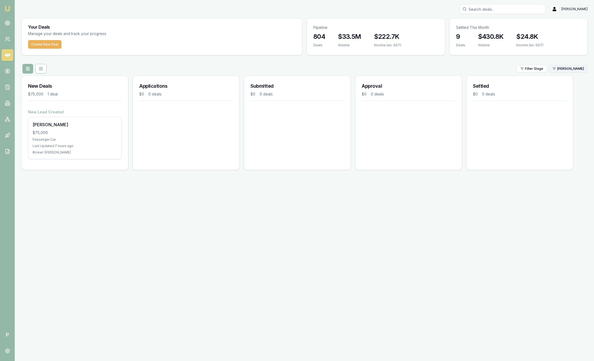
click at [562, 66] on html "Emu Broker P [PERSON_NAME] Toggle Menu Your Deals Manage your deals and track y…" at bounding box center [297, 180] width 594 height 361
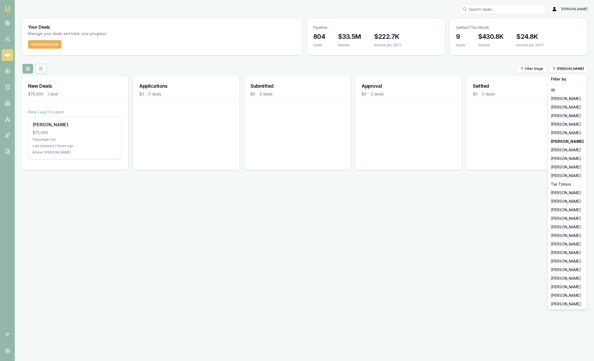
drag, startPoint x: 587, startPoint y: 152, endPoint x: 525, endPoint y: 99, distance: 82.1
click at [525, 99] on html "Emu Broker P [PERSON_NAME] Toggle Menu Your Deals Manage your deals and track y…" at bounding box center [297, 180] width 594 height 361
click at [573, 68] on html "Emu Broker P [PERSON_NAME] Toggle Menu Your Deals Manage your deals and track y…" at bounding box center [297, 180] width 594 height 361
click at [567, 101] on div "[PERSON_NAME]" at bounding box center [567, 98] width 37 height 9
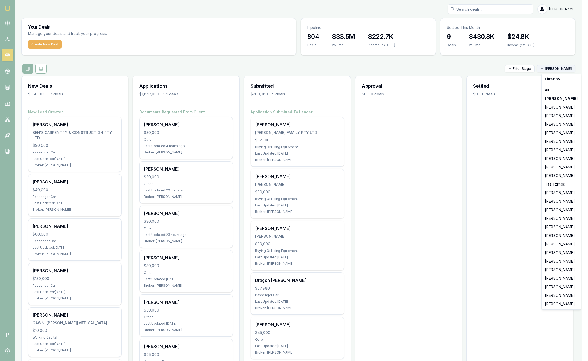
click at [549, 71] on html "Emu Broker P [PERSON_NAME] Toggle Menu Your Deals Manage your deals and track y…" at bounding box center [294, 180] width 588 height 361
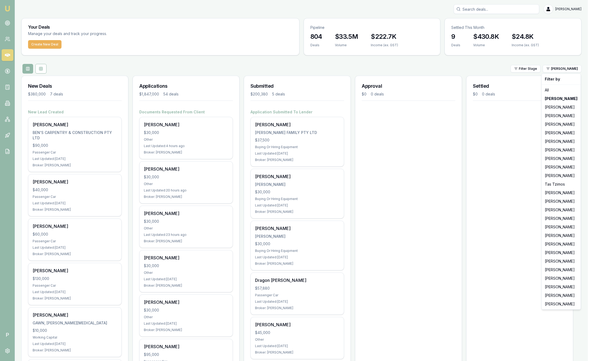
click at [481, 58] on html "Emu Broker P [PERSON_NAME] Toggle Menu Your Deals Manage your deals and track y…" at bounding box center [297, 180] width 594 height 361
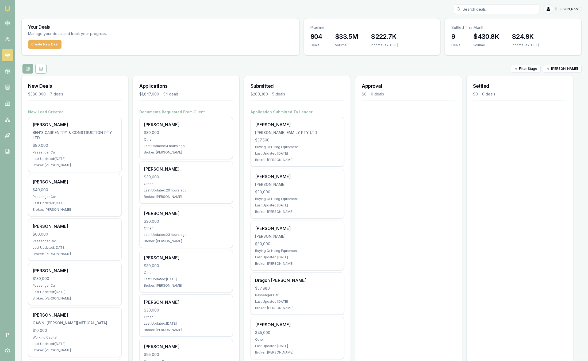
click at [376, 72] on div "Filter Stage [PERSON_NAME]" at bounding box center [301, 69] width 560 height 10
